Goal: Information Seeking & Learning: Understand process/instructions

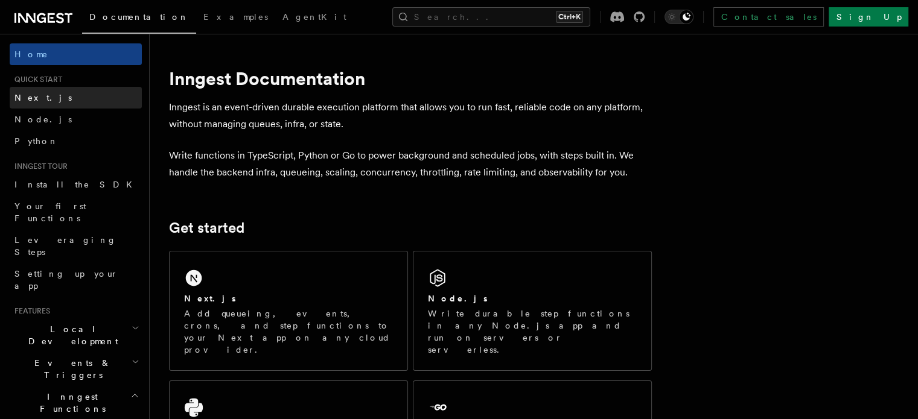
click at [84, 91] on link "Next.js" at bounding box center [76, 98] width 132 height 22
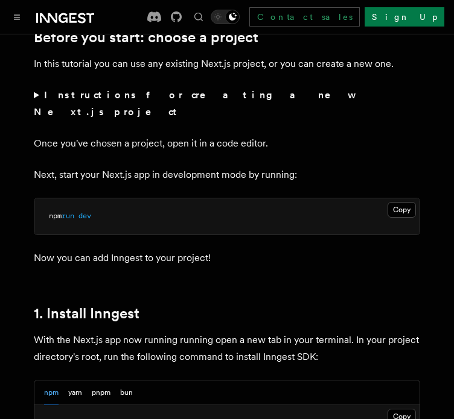
scroll to position [461, 0]
click at [229, 135] on p "Once you've chosen a project, open it in a code editor." at bounding box center [227, 143] width 386 height 17
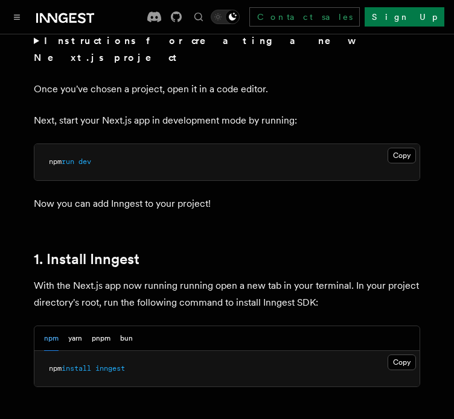
scroll to position [516, 0]
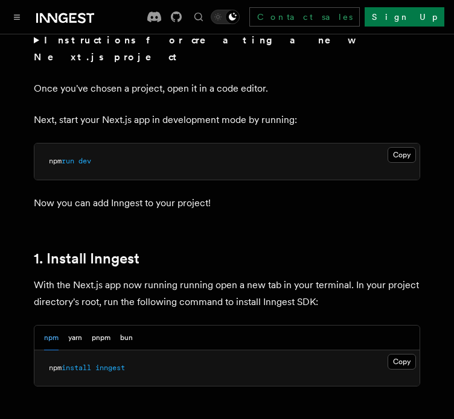
click at [387, 144] on pre "npm run dev" at bounding box center [226, 162] width 385 height 36
click at [397, 147] on button "Copy Copied" at bounding box center [401, 155] width 28 height 16
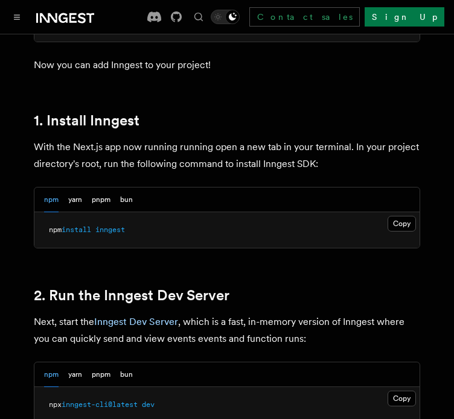
scroll to position [654, 0]
click at [399, 216] on button "Copy Copied" at bounding box center [401, 224] width 28 height 16
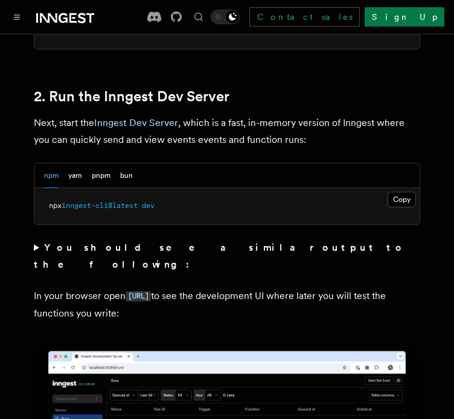
scroll to position [854, 0]
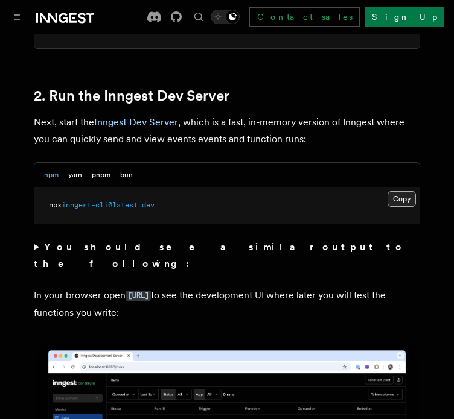
click at [409, 191] on button "Copy Copied" at bounding box center [401, 199] width 28 height 16
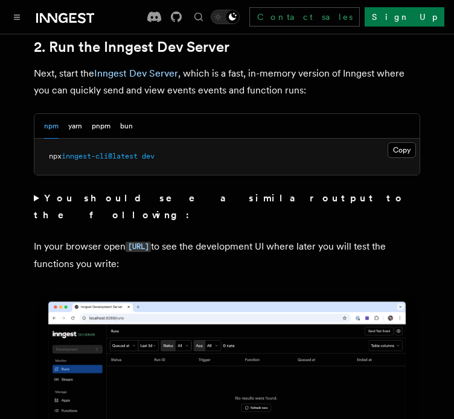
scroll to position [905, 0]
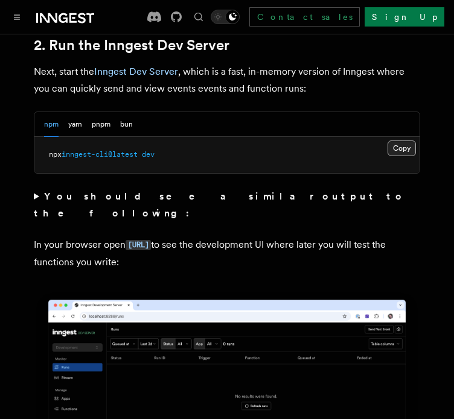
click at [396, 141] on button "Copy Copied" at bounding box center [401, 149] width 28 height 16
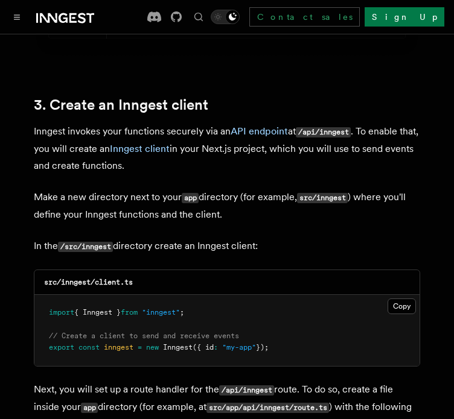
scroll to position [1469, 0]
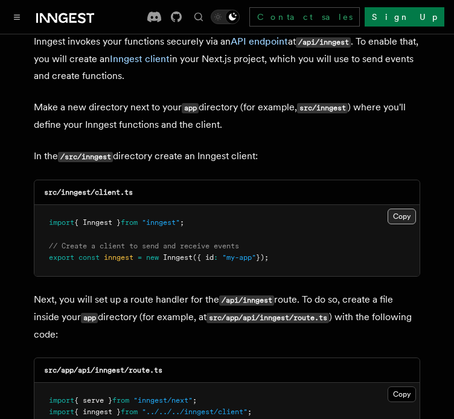
click at [400, 209] on button "Copy Copied" at bounding box center [401, 217] width 28 height 16
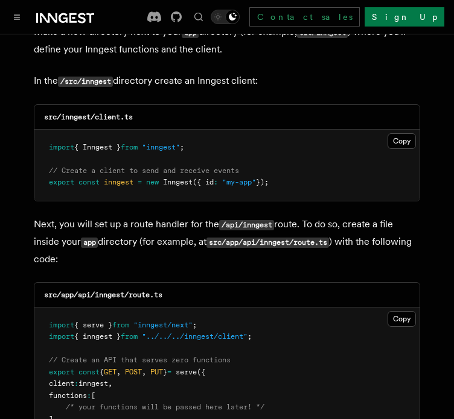
scroll to position [1550, 0]
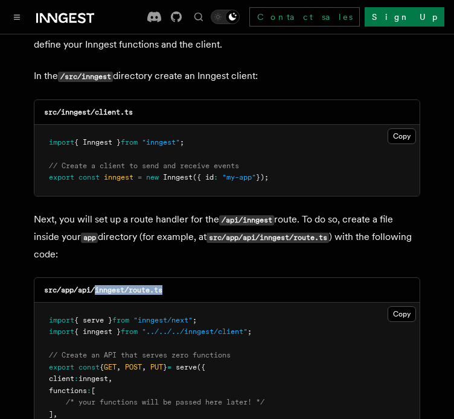
drag, startPoint x: 97, startPoint y: 255, endPoint x: 173, endPoint y: 255, distance: 76.6
click at [173, 278] on div "src/app/api/inngest/route.ts" at bounding box center [226, 290] width 385 height 25
copy code "inngest/route.ts"
click at [396, 303] on pre "import { serve } from "inngest/next" ; import { inngest } from "../../../innges…" at bounding box center [226, 374] width 385 height 142
click at [401, 307] on button "Copy Copied" at bounding box center [401, 315] width 28 height 16
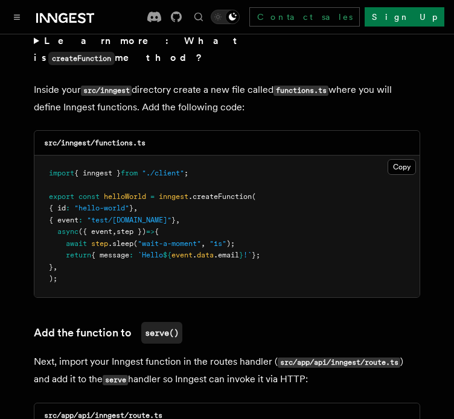
scroll to position [2160, 0]
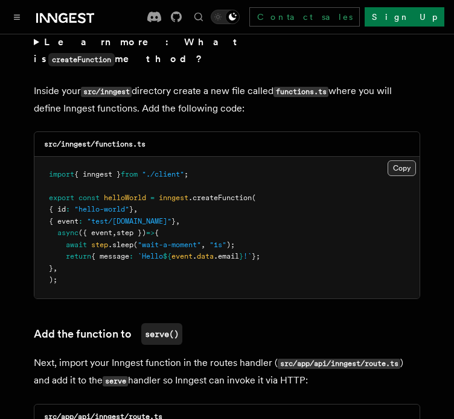
click at [397, 161] on button "Copy Copied" at bounding box center [401, 169] width 28 height 16
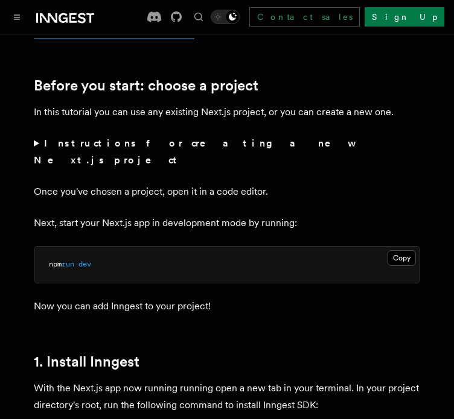
scroll to position [0, 0]
